Goal: Complete application form

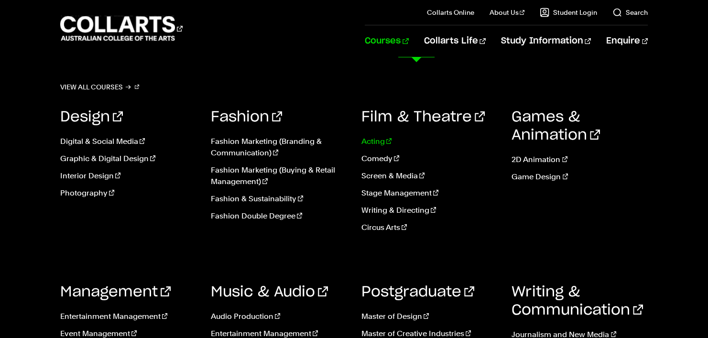
click at [381, 145] on link "Acting" at bounding box center [430, 141] width 136 height 11
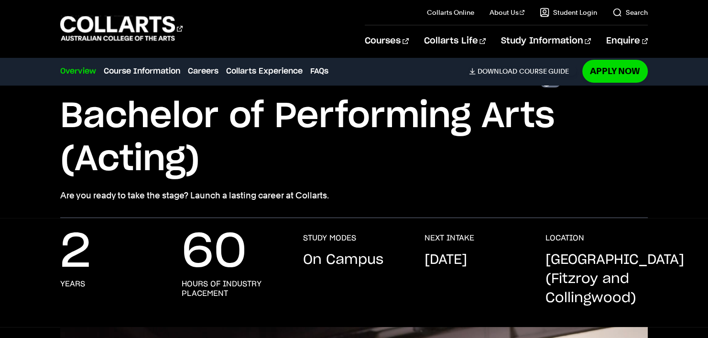
scroll to position [51, 0]
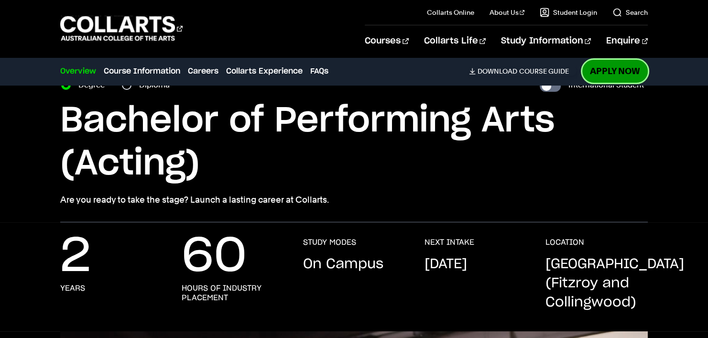
click at [637, 66] on link "Apply Now" at bounding box center [616, 71] width 66 height 22
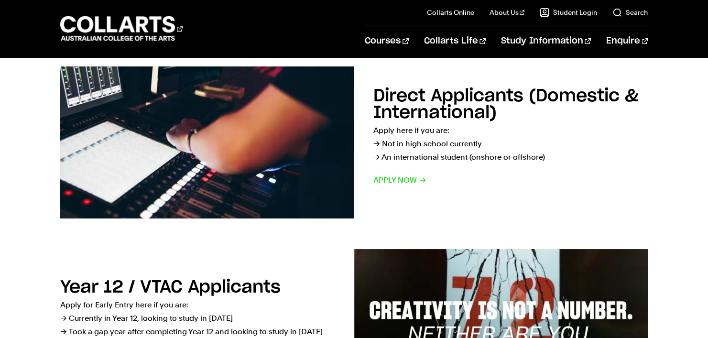
scroll to position [124, 0]
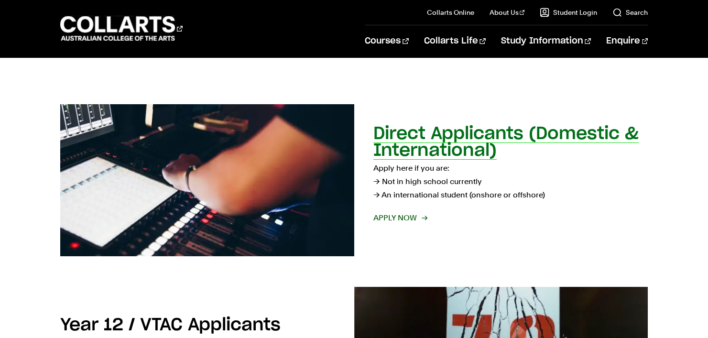
click at [405, 222] on span "Apply now" at bounding box center [400, 217] width 53 height 13
click at [411, 217] on span "Apply now" at bounding box center [400, 217] width 53 height 13
